Goal: Information Seeking & Learning: Learn about a topic

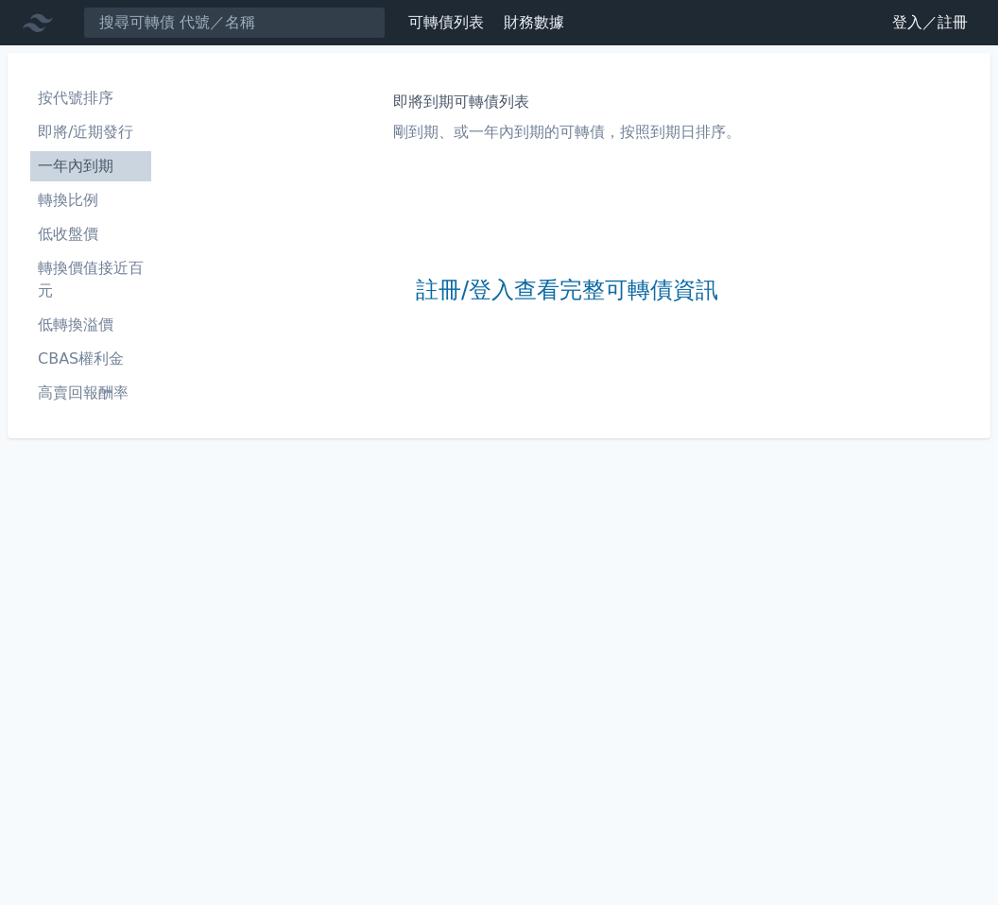
click at [907, 50] on div "按代號排序 即將/近期發行 一年內到期 轉換比例 低收盤價 轉換價值接近百元 低轉換溢價 CBAS權利金 高賣回報酬率 即將到期可轉債列表 剛到期、或一年內到…" at bounding box center [499, 245] width 998 height 401
click at [908, 37] on link "登入／註冊" at bounding box center [930, 23] width 106 height 30
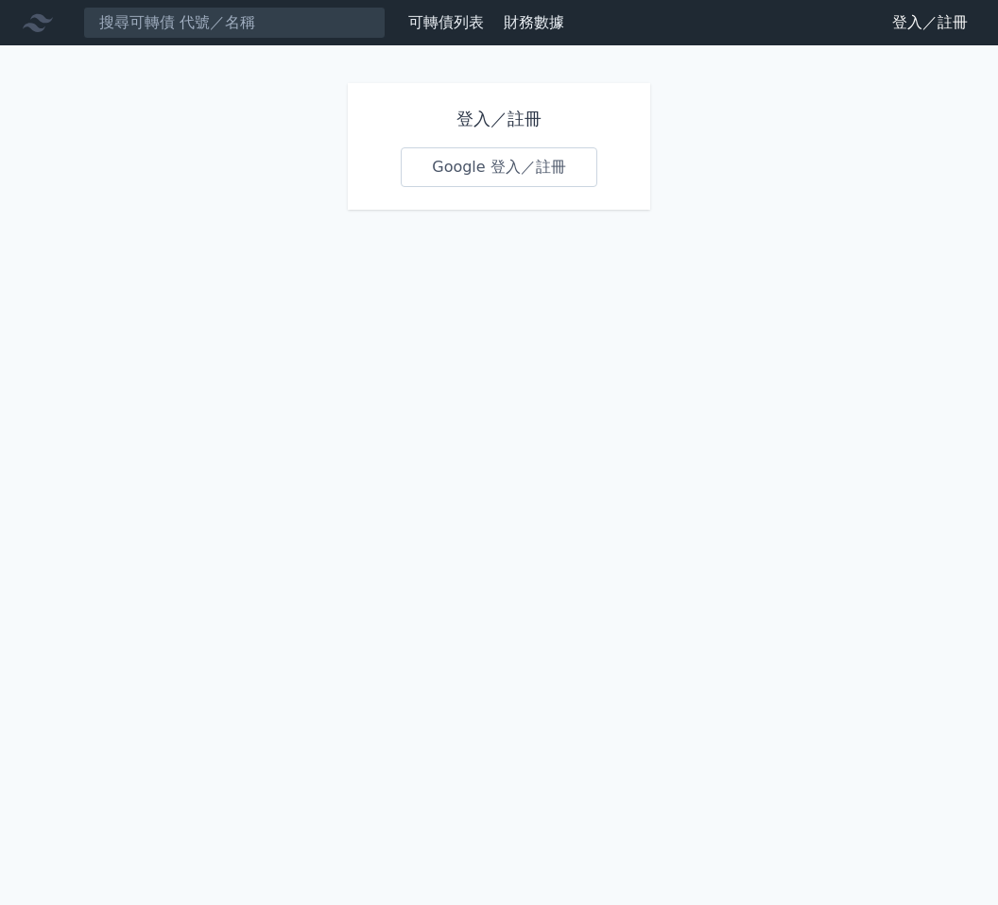
click at [494, 166] on link "Google 登入／註冊" at bounding box center [499, 167] width 197 height 40
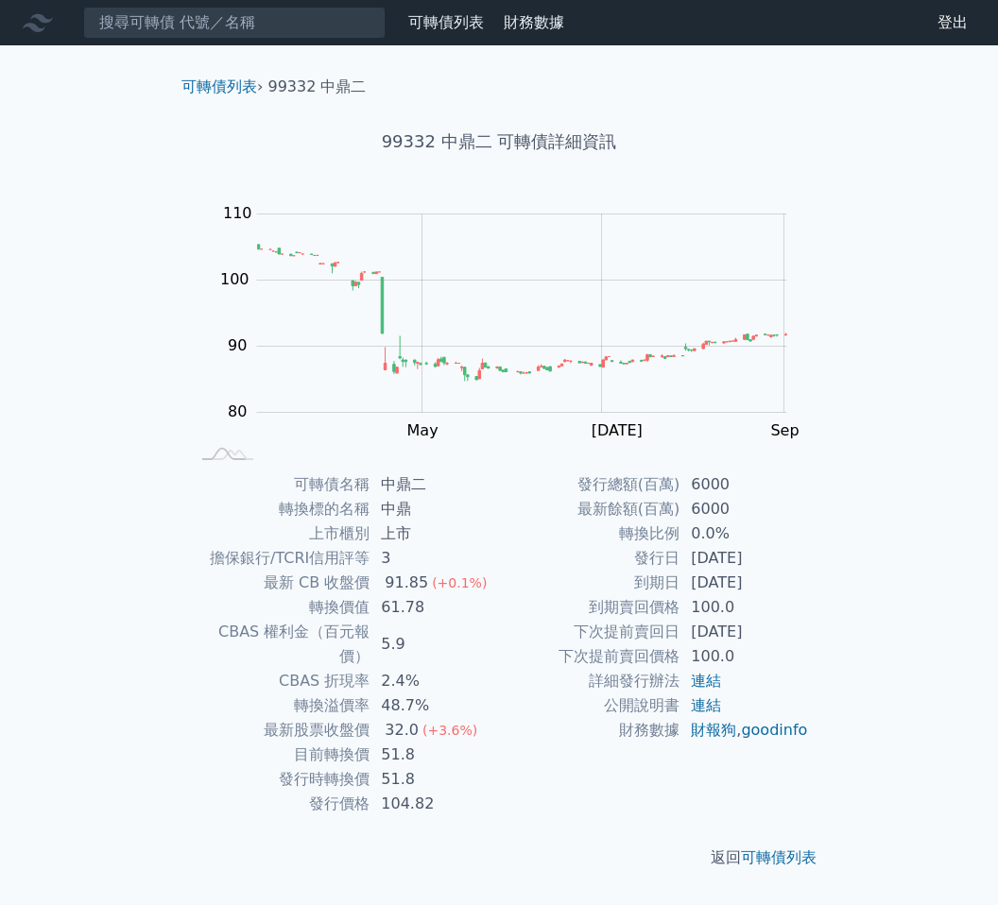
click at [43, 20] on icon at bounding box center [38, 23] width 30 height 18
click at [60, 43] on nav "可轉債列表 財務數據 可轉債列表 財務數據 登出 登出" at bounding box center [499, 22] width 998 height 45
click at [480, 26] on link "可轉債列表" at bounding box center [446, 22] width 76 height 18
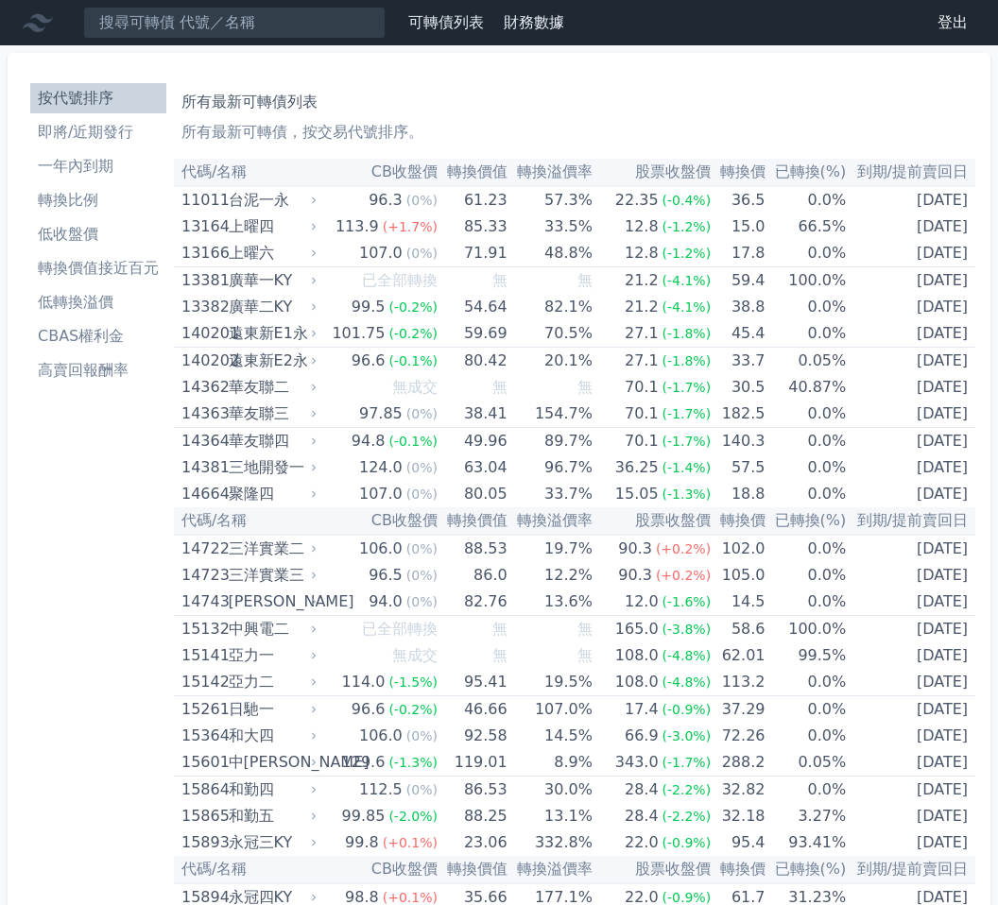
click at [424, 26] on link "可轉債列表" at bounding box center [446, 22] width 76 height 18
